Goal: Task Accomplishment & Management: Manage account settings

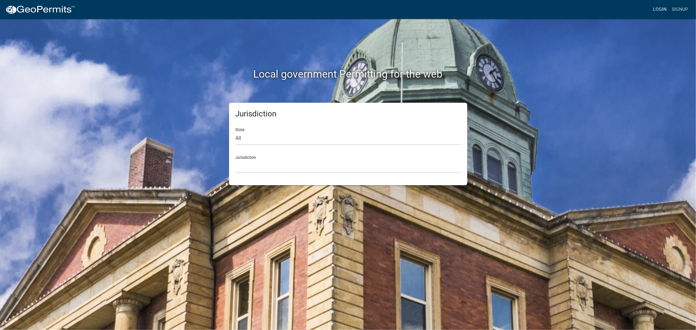
click at [657, 7] on link "Login" at bounding box center [659, 9] width 19 height 12
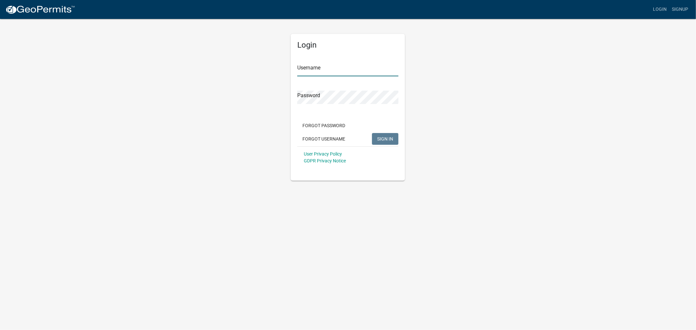
type input "shelleyh"
click at [387, 140] on span "SIGN IN" at bounding box center [385, 138] width 16 height 5
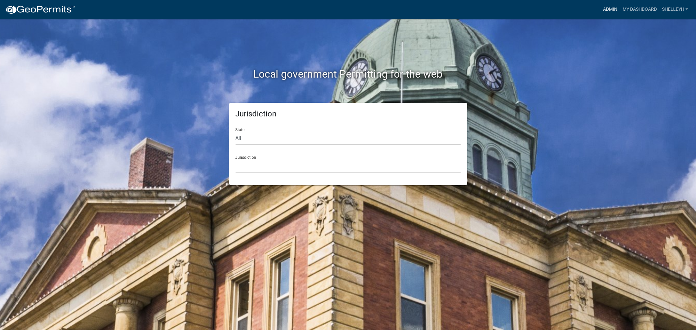
click at [609, 8] on link "Admin" at bounding box center [611, 9] width 20 height 12
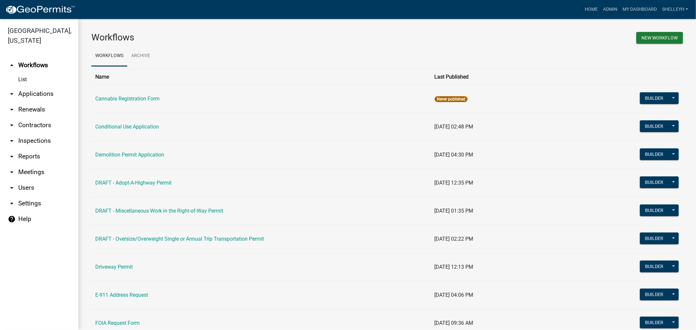
click at [30, 95] on link "arrow_drop_down Applications" at bounding box center [39, 94] width 78 height 16
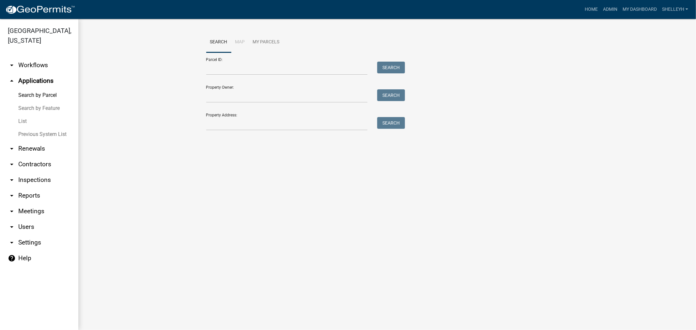
click at [24, 122] on link "List" at bounding box center [39, 121] width 78 height 13
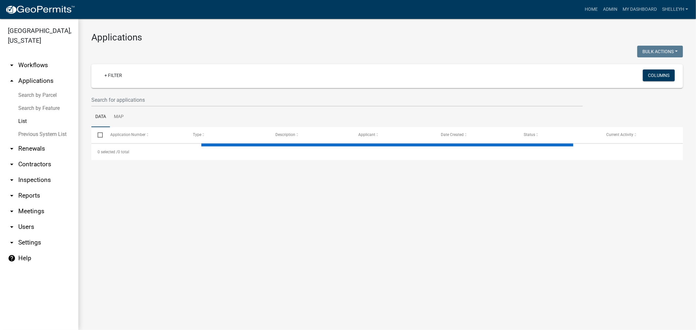
select select "1: 25"
